Goal: Navigation & Orientation: Understand site structure

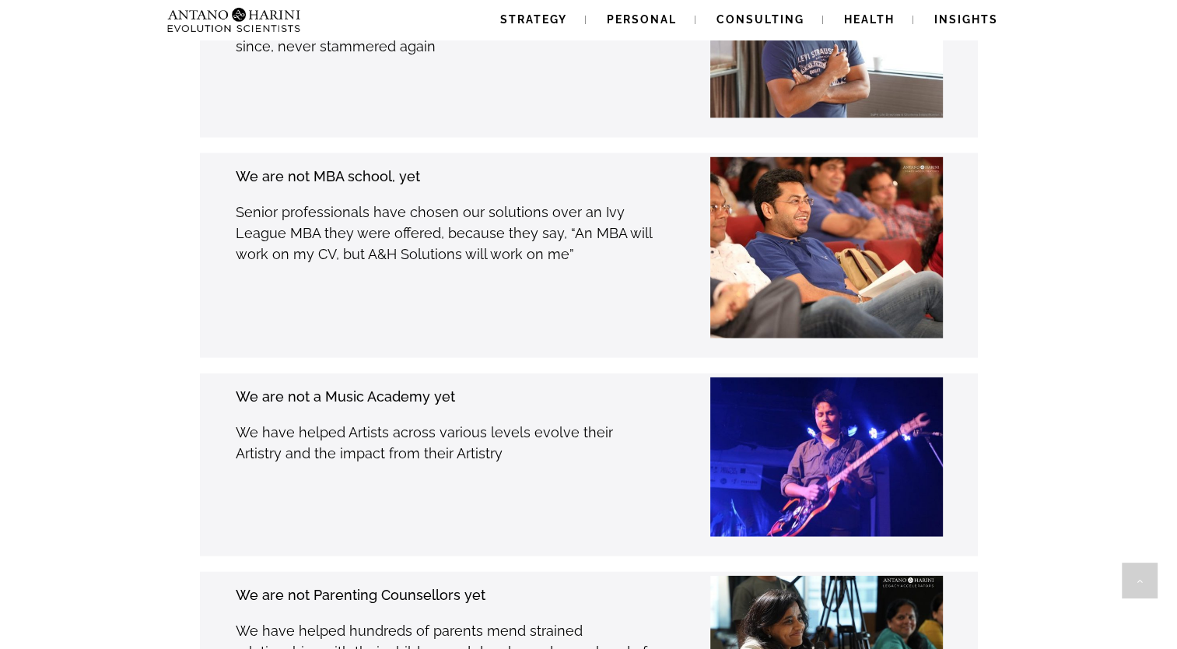
scroll to position [3499, 0]
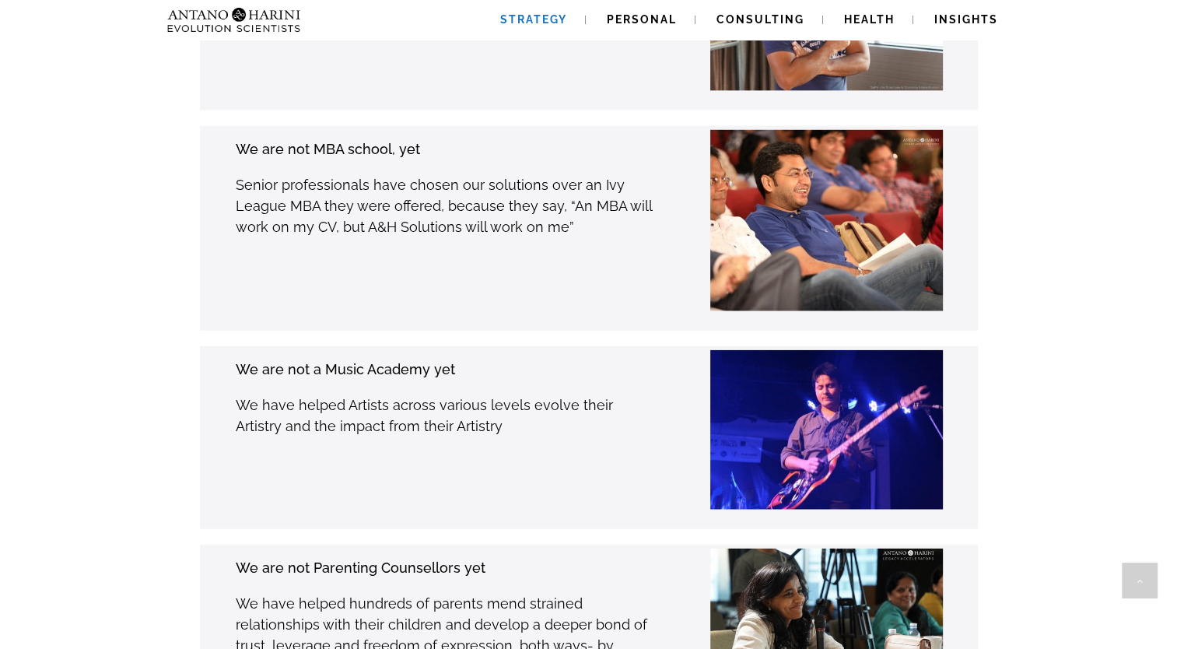
click at [535, 23] on span "Strategy" at bounding box center [533, 19] width 67 height 12
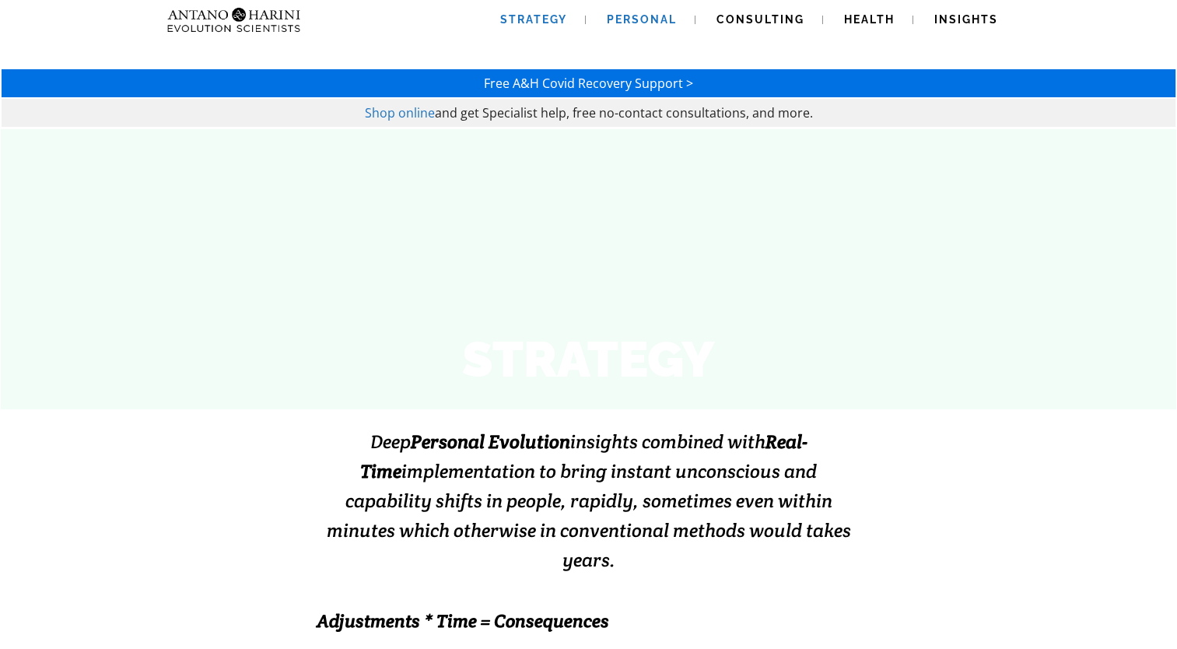
click at [649, 21] on span "Personal" at bounding box center [642, 19] width 70 height 12
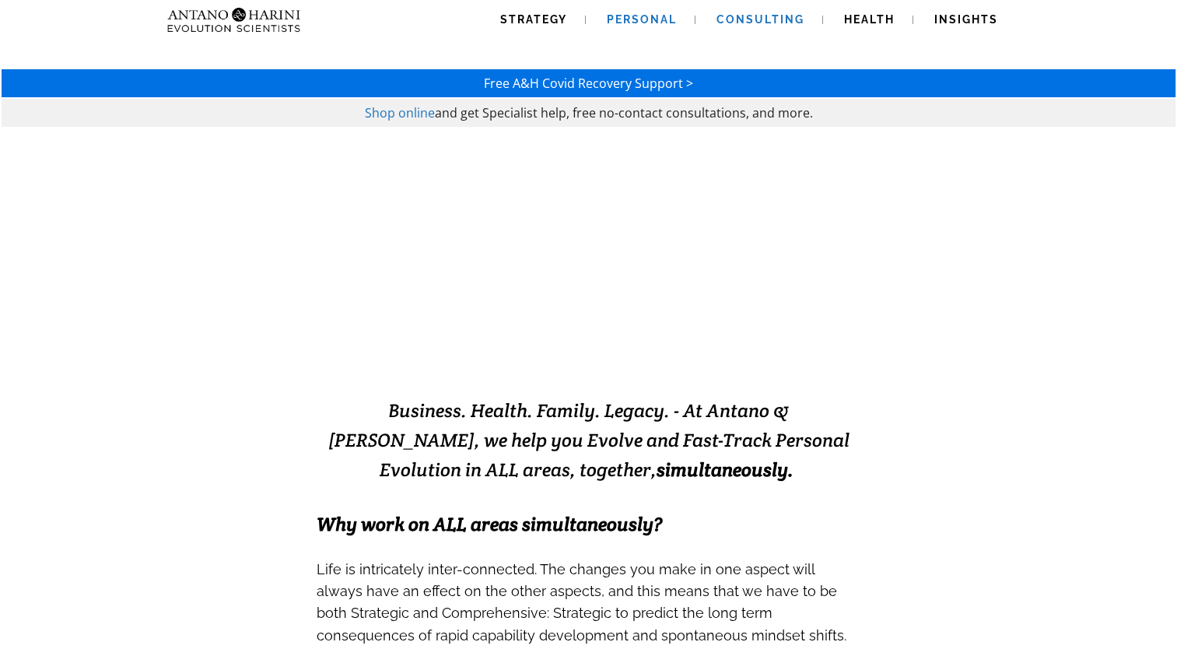
click at [768, 10] on link "Consulting" at bounding box center [760, 20] width 125 height 40
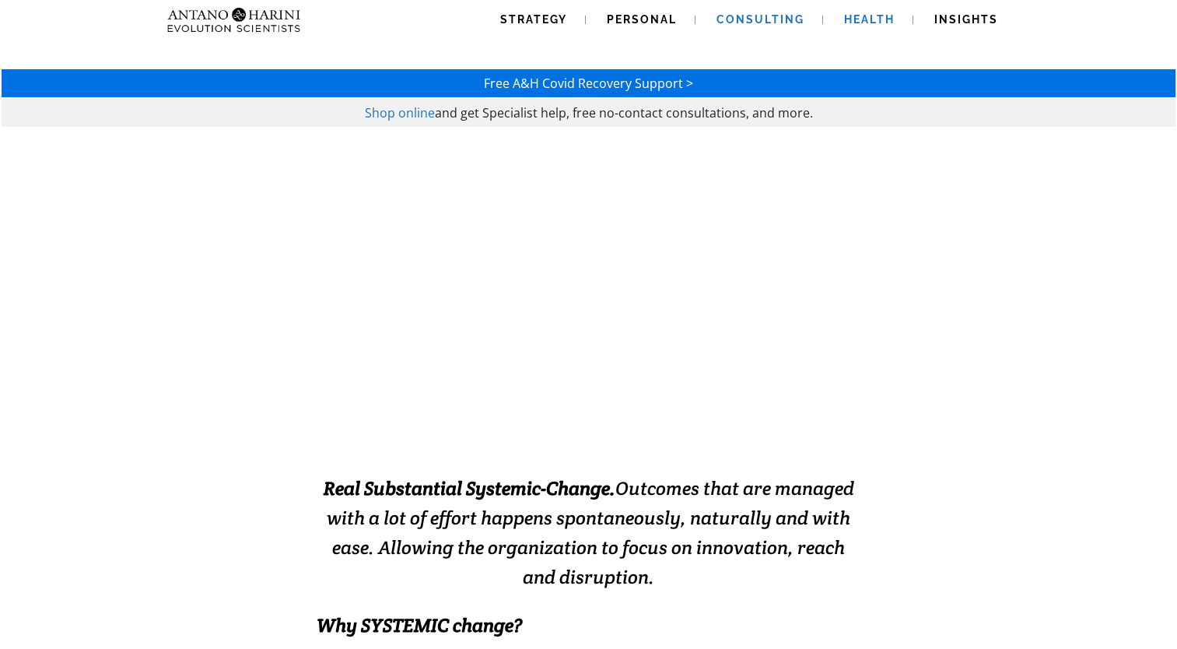
click at [862, 26] on link "Health" at bounding box center [869, 20] width 88 height 40
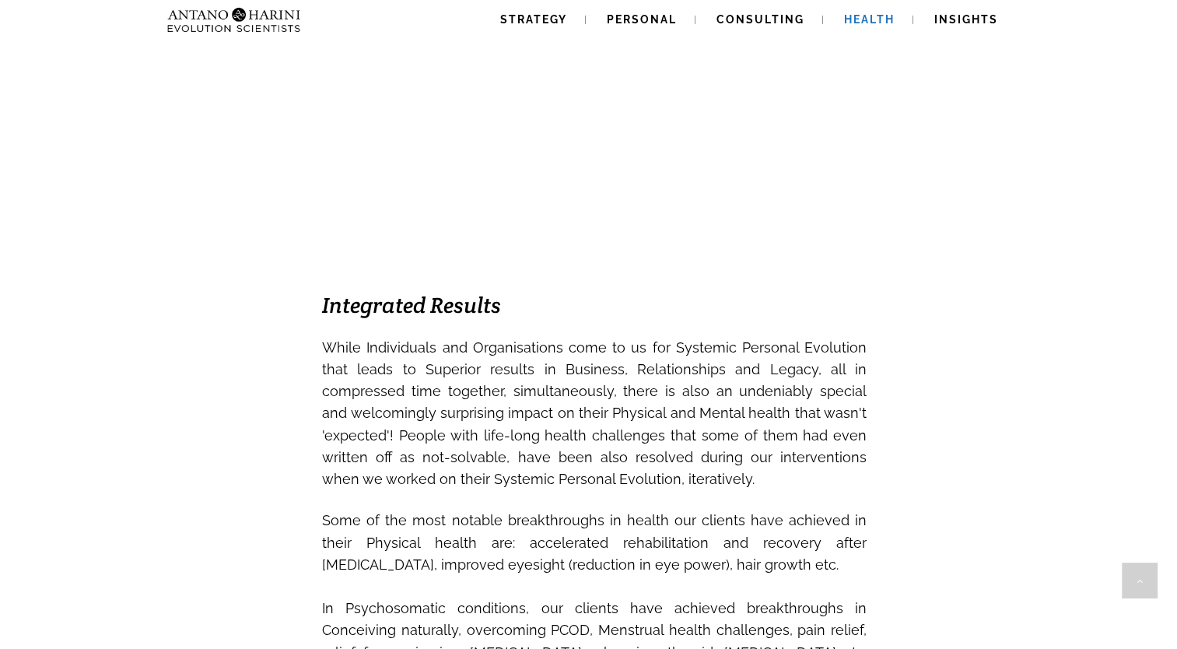
scroll to position [933, 0]
